Goal: Transaction & Acquisition: Purchase product/service

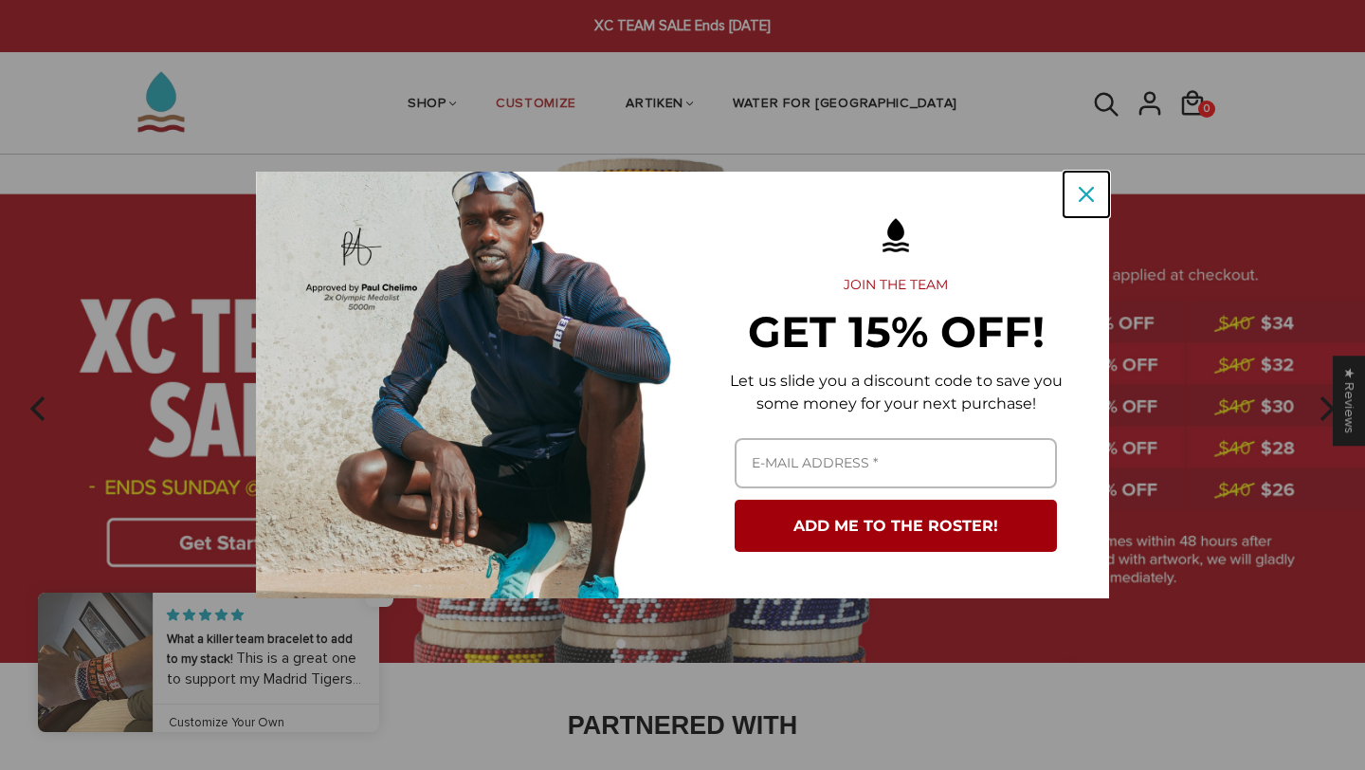
click at [1095, 194] on div "Close" at bounding box center [1086, 194] width 30 height 30
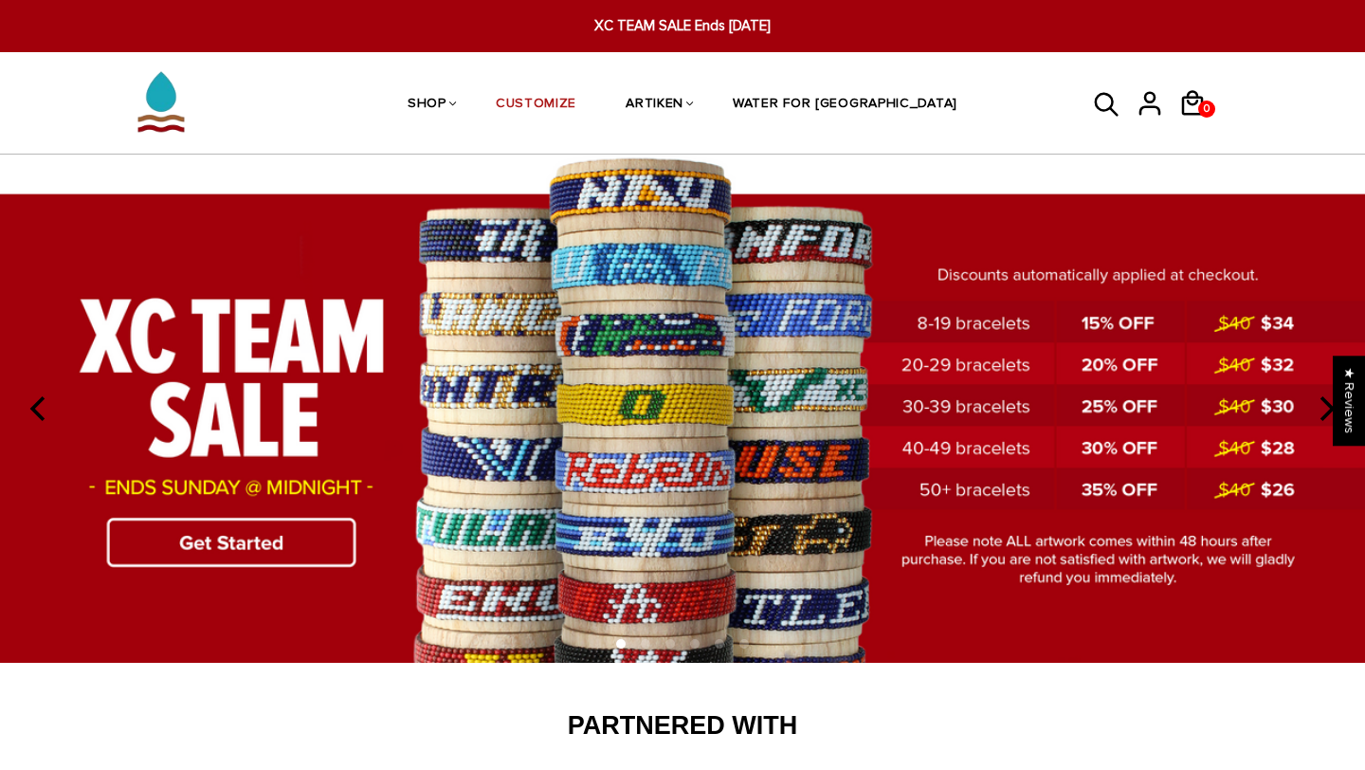
click at [268, 541] on img at bounding box center [682, 409] width 1365 height 508
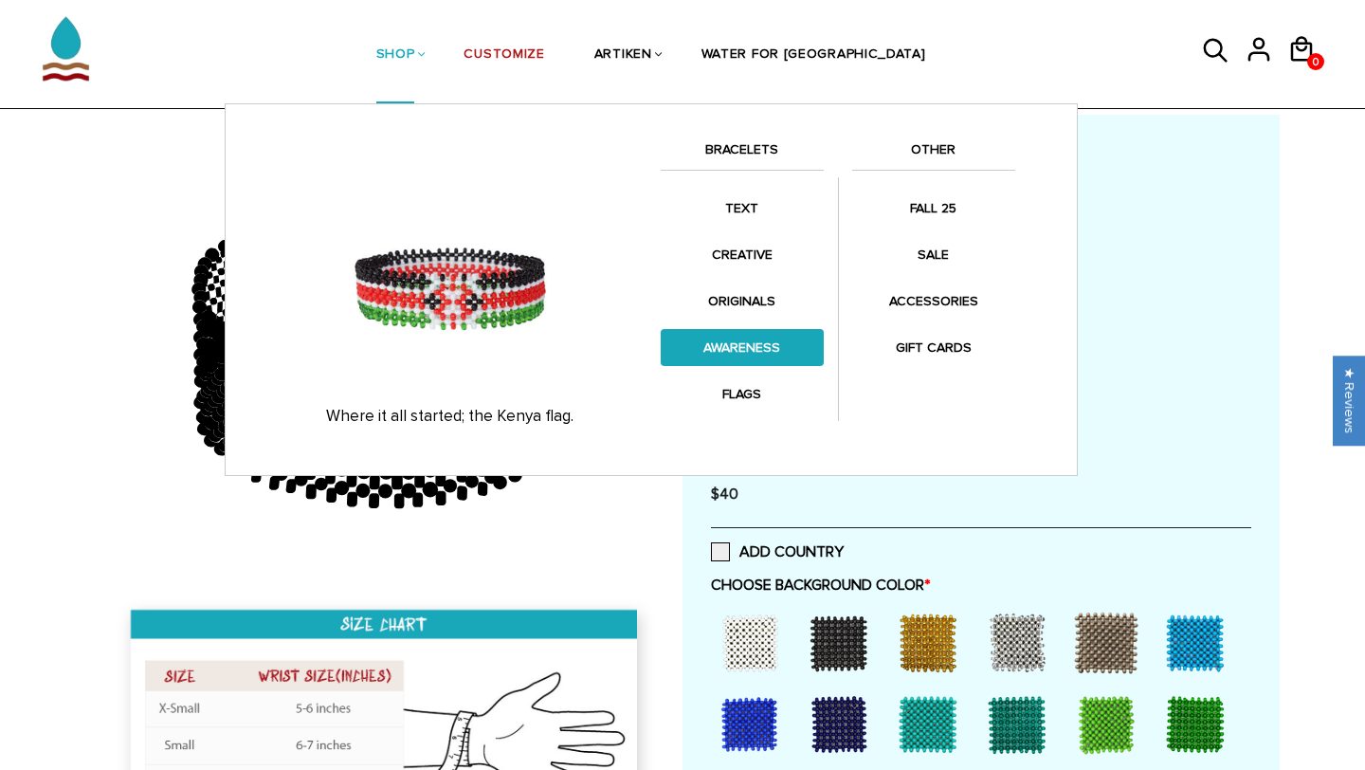
scroll to position [98, 0]
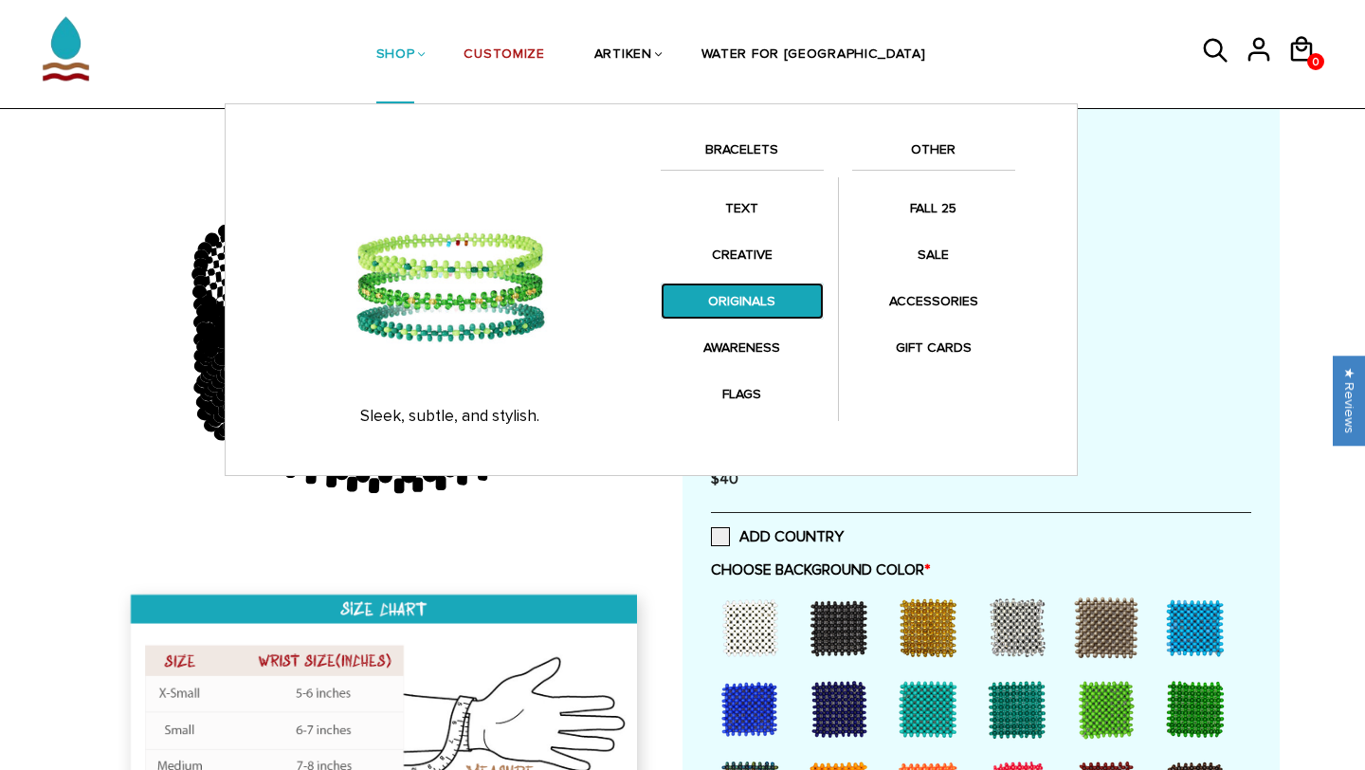
click at [781, 302] on link "ORIGINALS" at bounding box center [742, 301] width 163 height 37
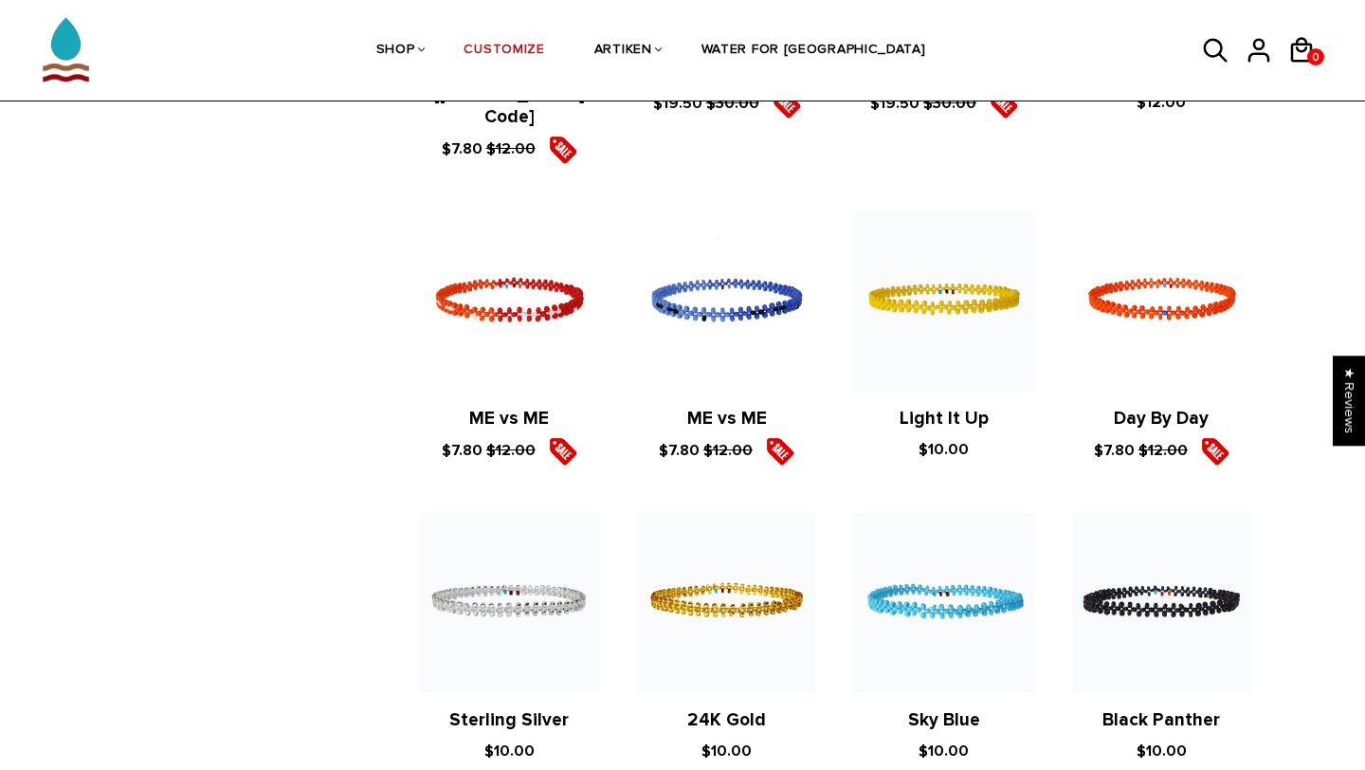
scroll to position [1298, 0]
